Goal: Task Accomplishment & Management: Manage account settings

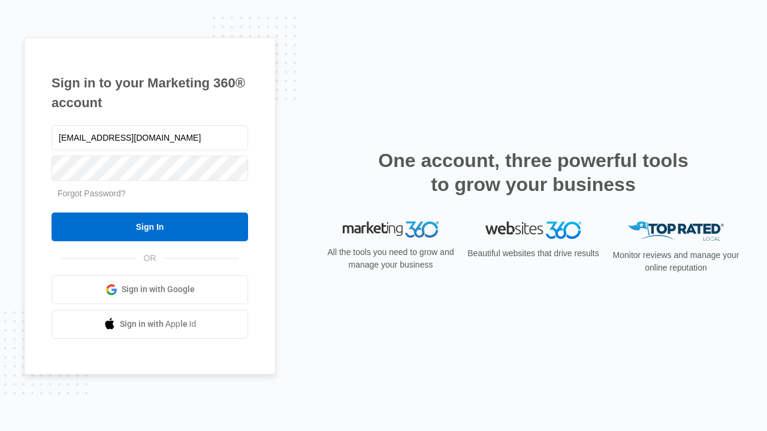
type input "dankie614@gmail.com"
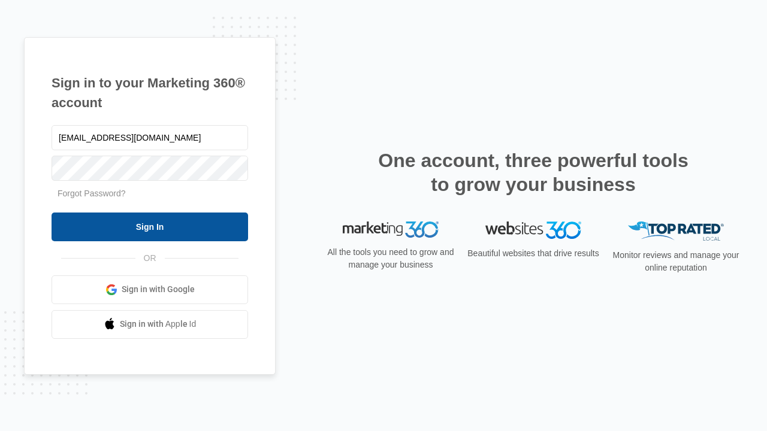
click at [150, 226] on input "Sign In" at bounding box center [150, 227] width 196 height 29
